Goal: Task Accomplishment & Management: Use online tool/utility

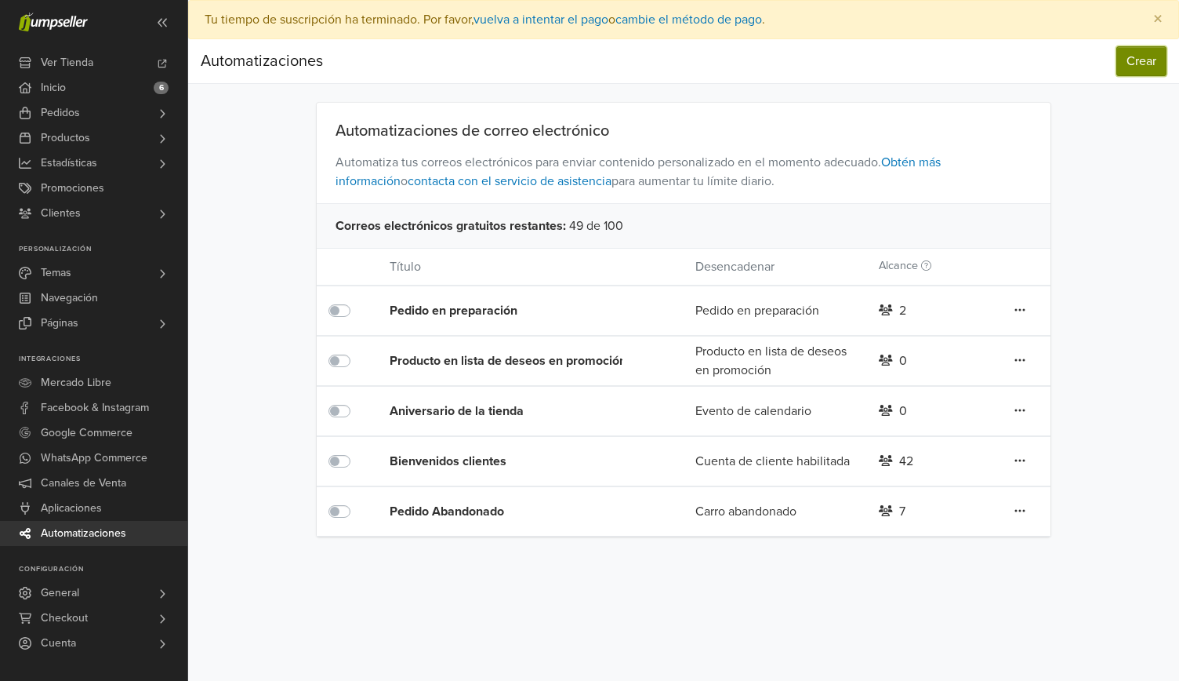
click at [1135, 60] on button "Crear" at bounding box center [1142, 61] width 50 height 30
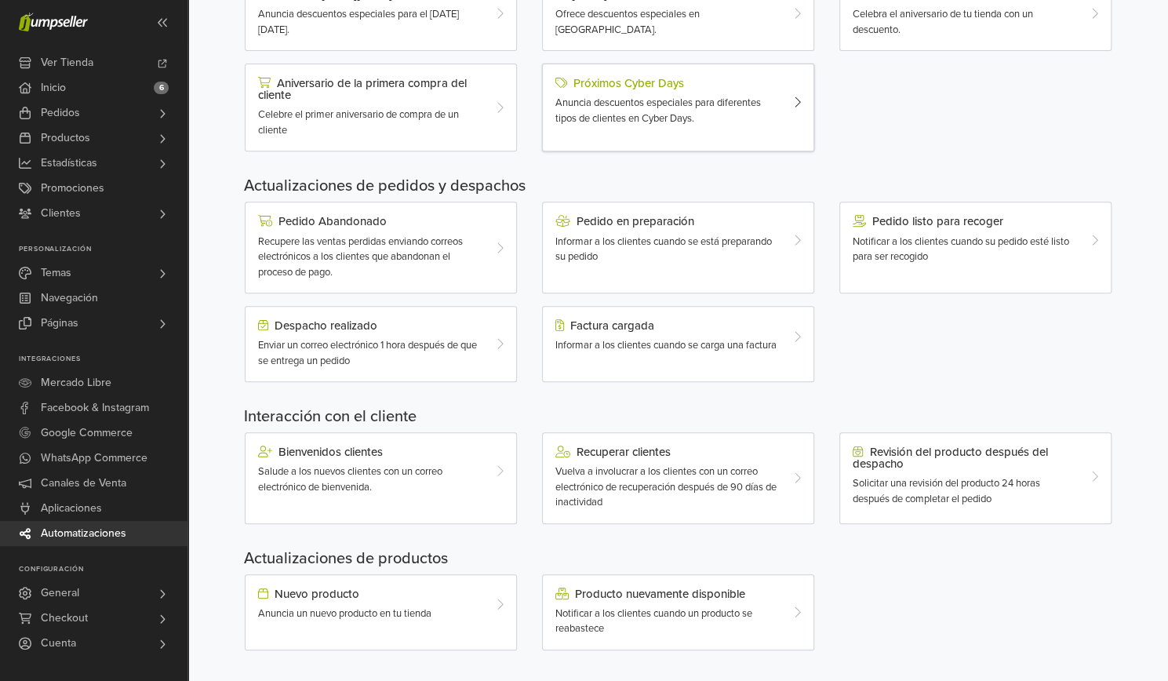
scroll to position [356, 0]
click at [676, 456] on div "Recuperar clientes Vuelva a involucrar a los clientes con un correo electrónico…" at bounding box center [666, 475] width 247 height 65
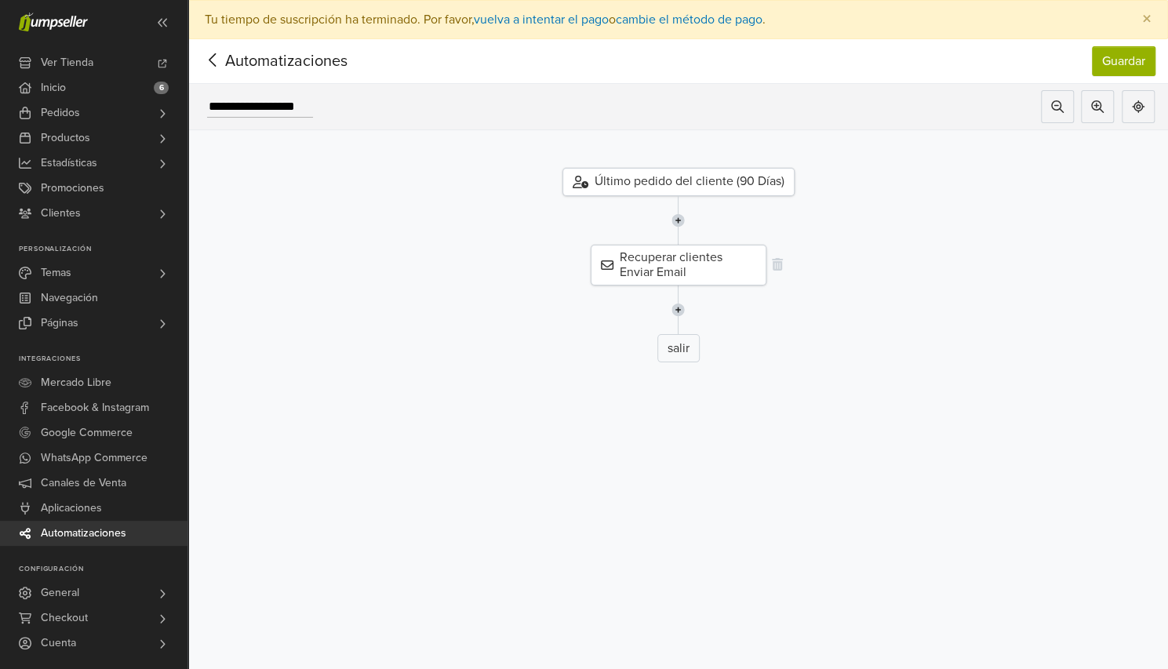
click at [674, 253] on div "Recuperar clientes Enviar Email" at bounding box center [678, 265] width 176 height 41
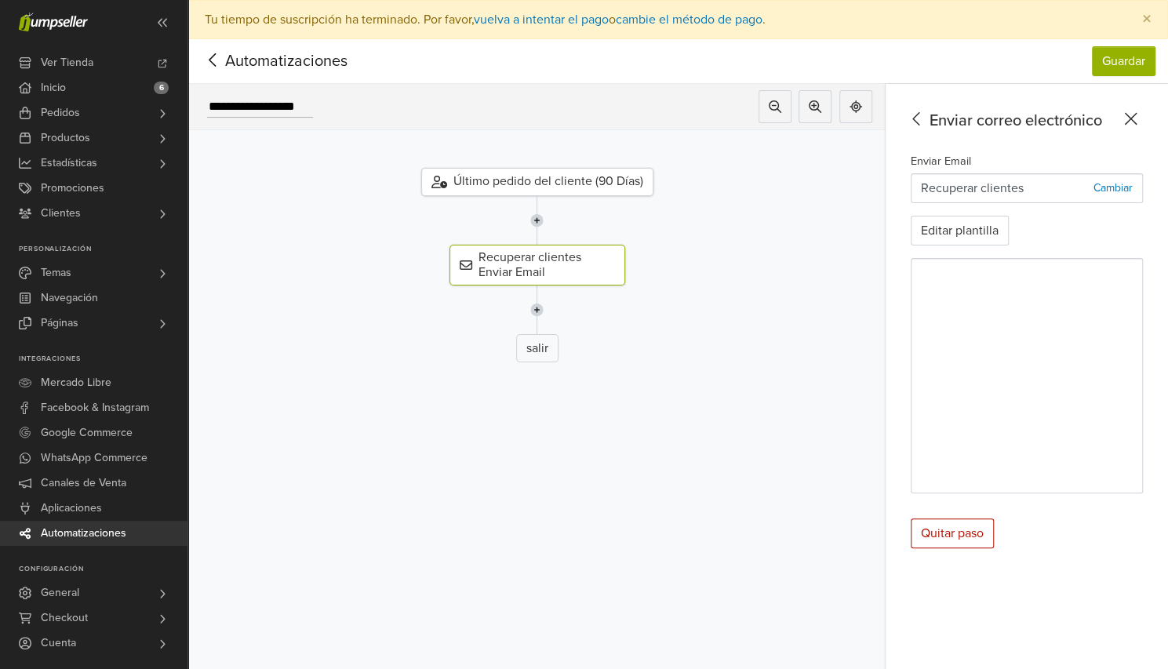
click at [674, 253] on div "Recuperar clientes Enviar Email" at bounding box center [536, 265] width 721 height 41
click at [1120, 60] on button "Guardar" at bounding box center [1123, 61] width 64 height 30
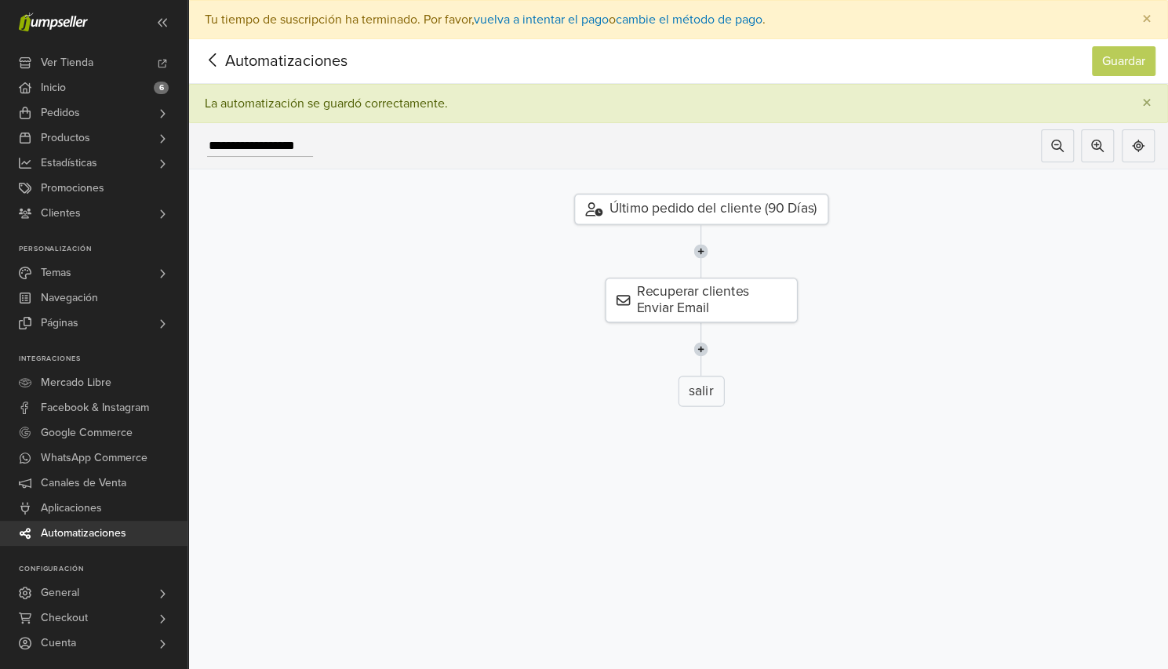
click at [76, 531] on span "Automatizaciones" at bounding box center [83, 533] width 85 height 25
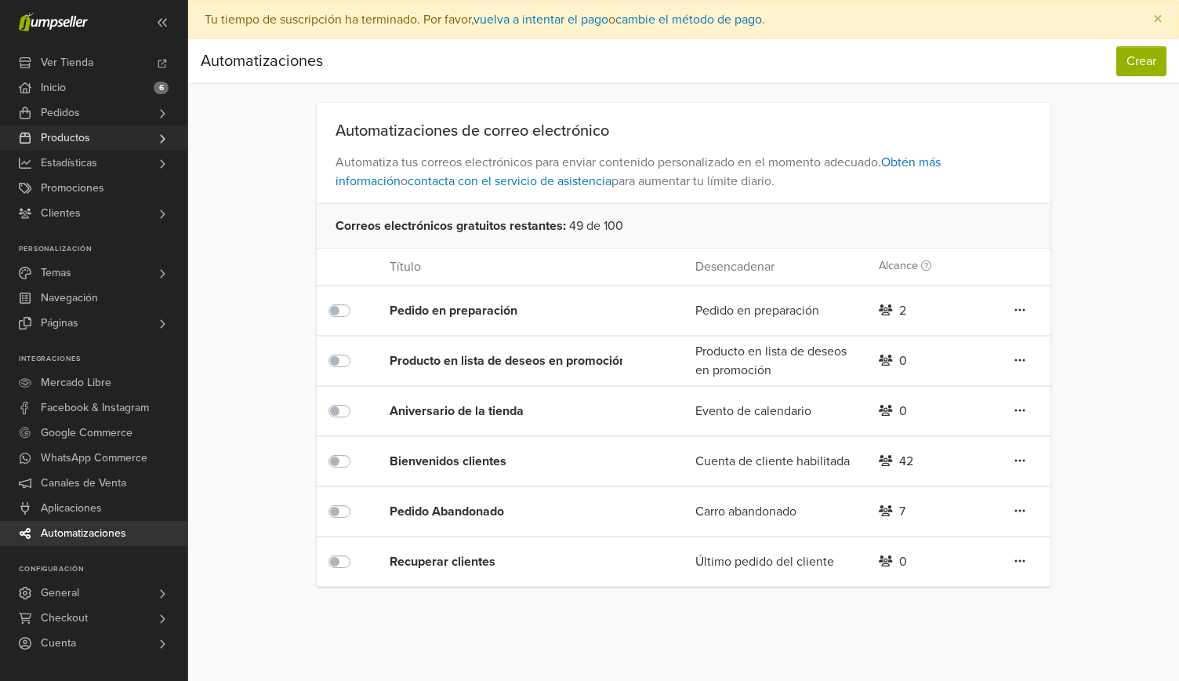
click at [85, 136] on span "Productos" at bounding box center [65, 137] width 49 height 25
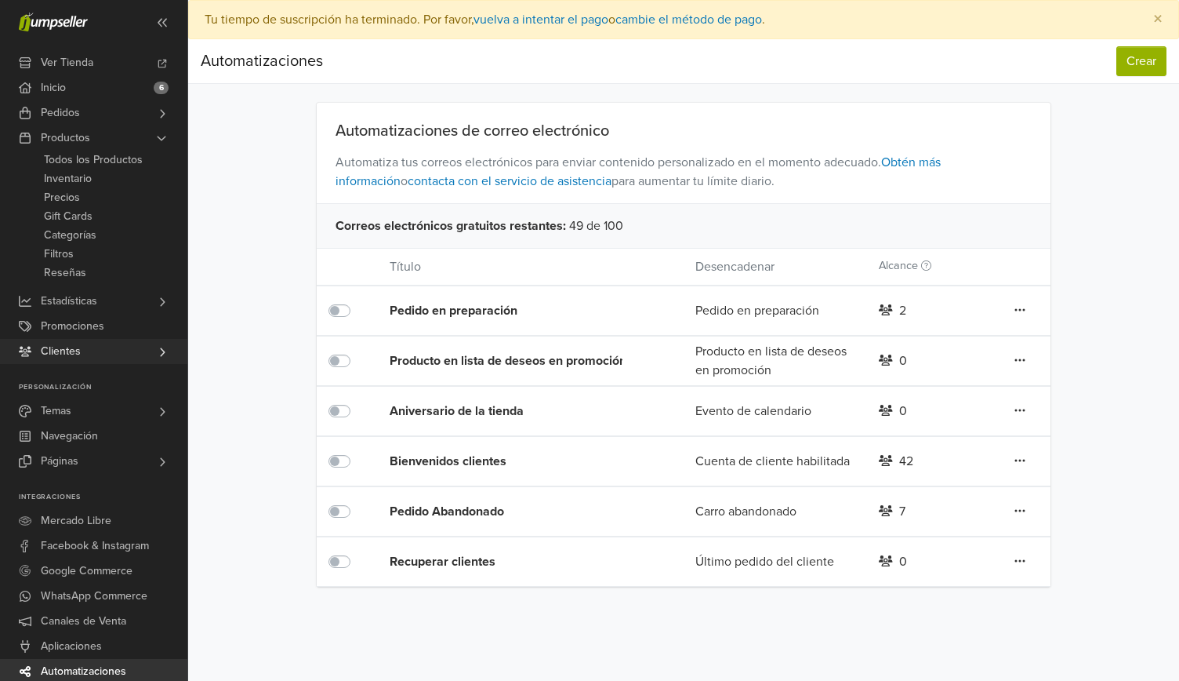
click at [69, 354] on span "Clientes" at bounding box center [61, 351] width 40 height 25
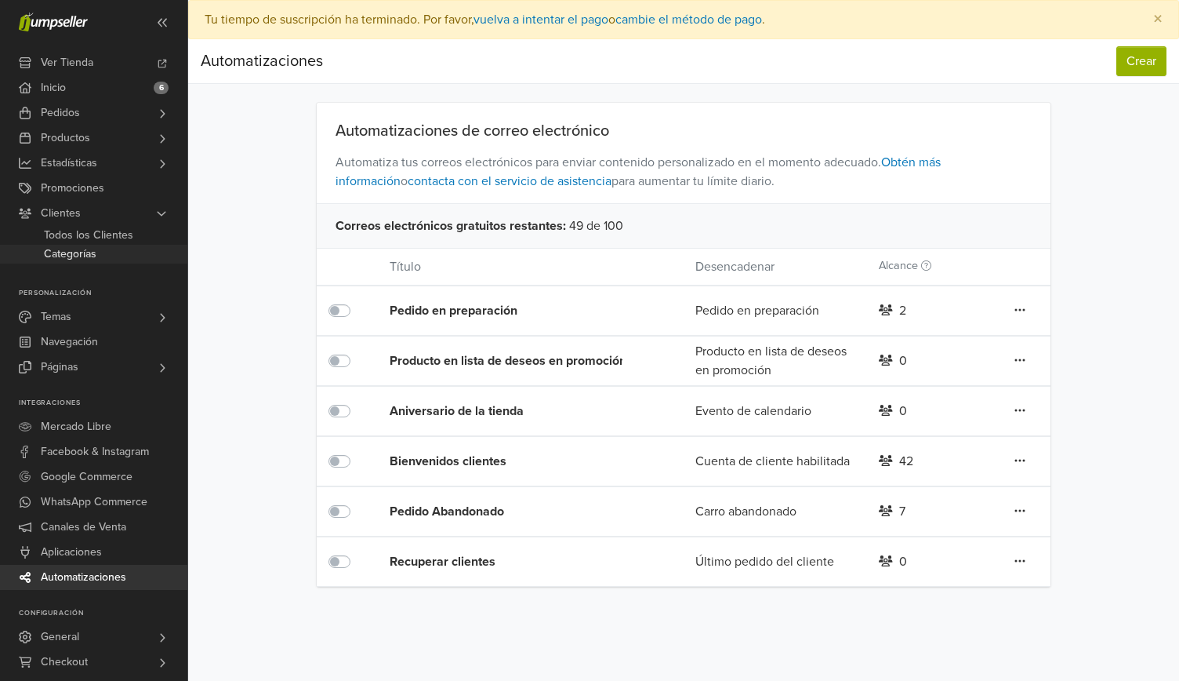
click at [74, 255] on span "Categorías" at bounding box center [70, 254] width 53 height 19
